Goal: Task Accomplishment & Management: Use online tool/utility

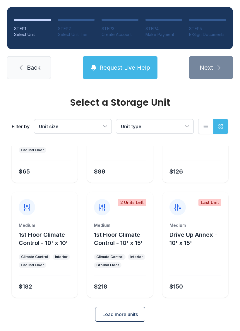
scroll to position [70, 0]
click at [106, 126] on button "Unit size" at bounding box center [72, 127] width 77 height 14
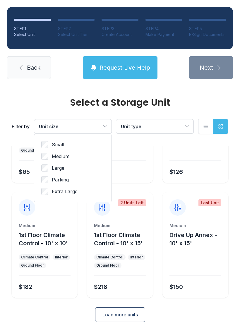
scroll to position [32, 0]
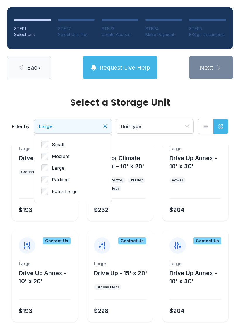
click at [187, 127] on button "Unit type" at bounding box center [154, 127] width 77 height 14
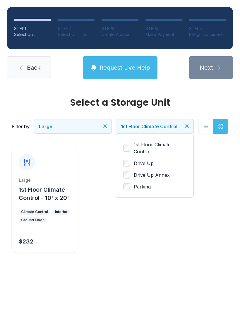
scroll to position [0, 0]
click at [137, 73] on button "Request Live Help" at bounding box center [120, 67] width 75 height 23
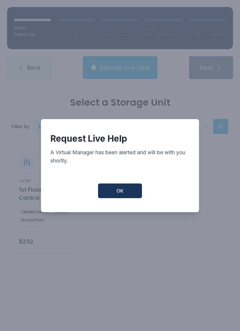
click at [128, 190] on button "OK" at bounding box center [120, 191] width 44 height 15
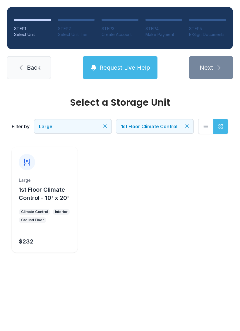
click at [122, 69] on span "Request Live Help" at bounding box center [125, 68] width 51 height 8
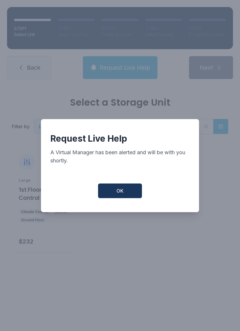
click at [127, 192] on button "OK" at bounding box center [120, 191] width 44 height 15
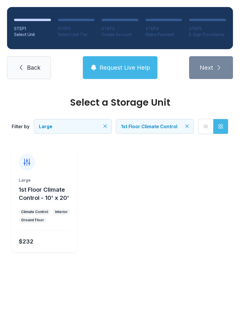
click at [163, 258] on div "Select a Storage Unit Filter by Large 1st Floor Climate Control List view Grid …" at bounding box center [120, 181] width 240 height 190
click at [32, 61] on link "Back" at bounding box center [29, 67] width 44 height 23
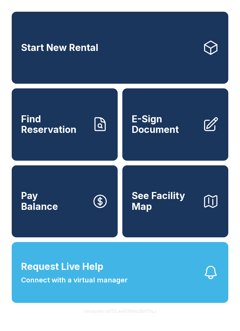
click at [203, 129] on icon at bounding box center [211, 124] width 16 height 16
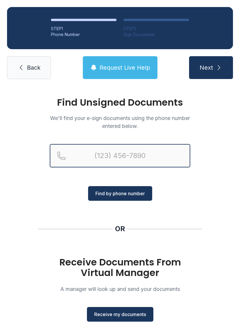
click at [93, 150] on input "Reservation phone number" at bounding box center [120, 155] width 141 height 23
type input "[PHONE_NUMBER]"
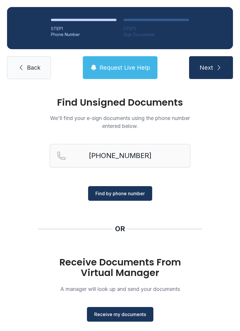
click at [130, 191] on span "Find by phone number" at bounding box center [121, 193] width 50 height 7
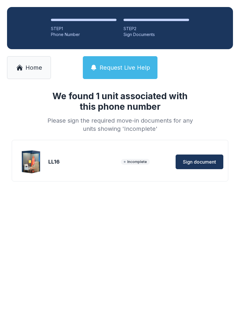
click at [200, 158] on button "Sign document" at bounding box center [200, 162] width 48 height 15
